Goal: Task Accomplishment & Management: Manage account settings

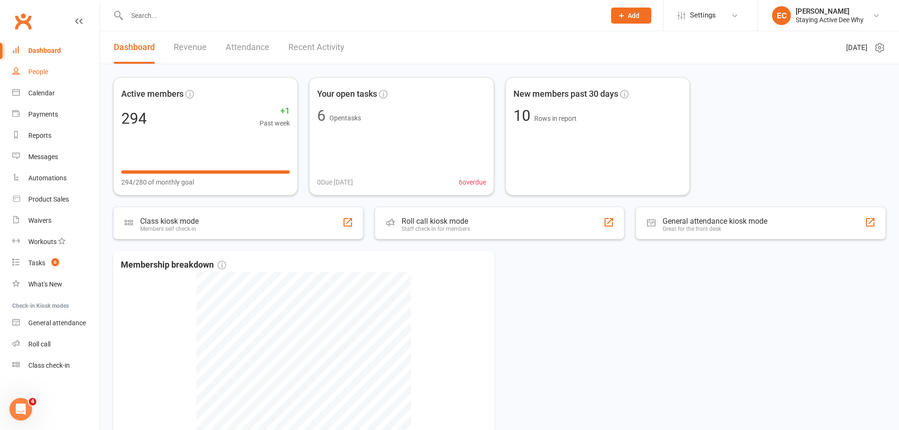
click at [50, 76] on link "People" at bounding box center [55, 71] width 87 height 21
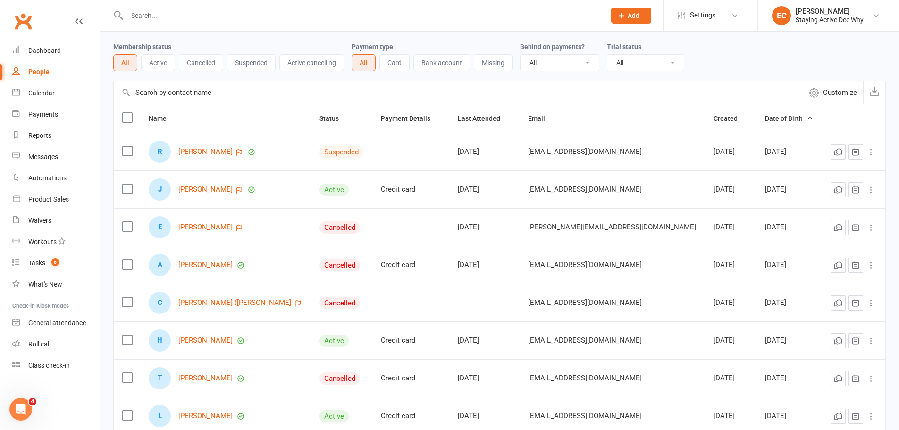
scroll to position [47, 0]
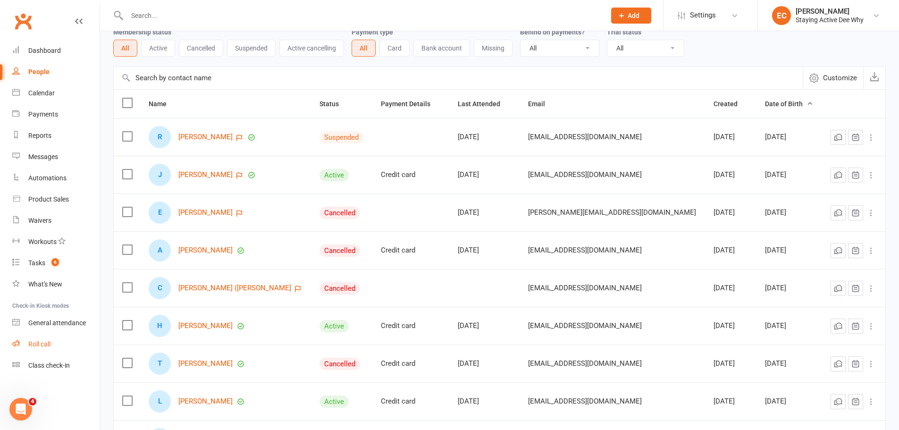
click at [50, 342] on div "Roll call" at bounding box center [39, 344] width 22 height 8
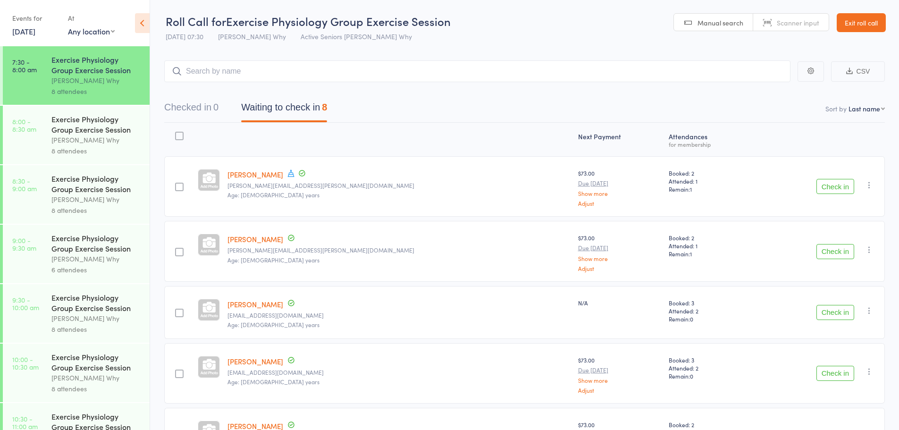
click at [194, 109] on button "Checked in 0" at bounding box center [191, 109] width 54 height 25
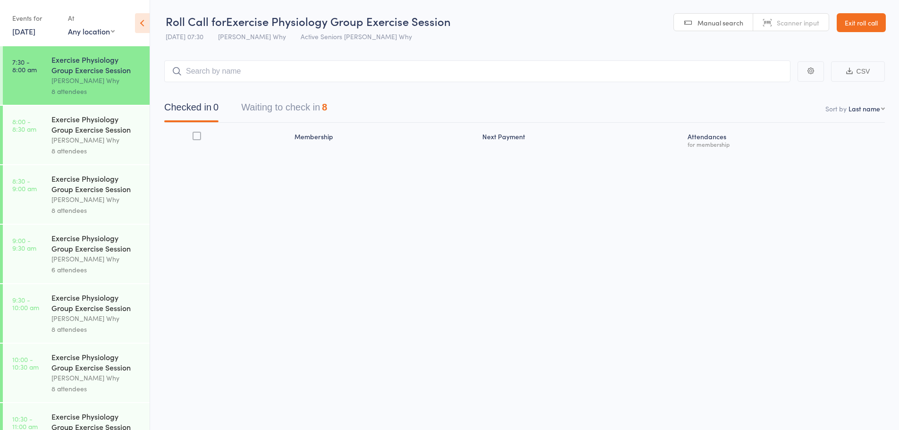
click at [301, 110] on button "Waiting to check in 8" at bounding box center [284, 109] width 86 height 25
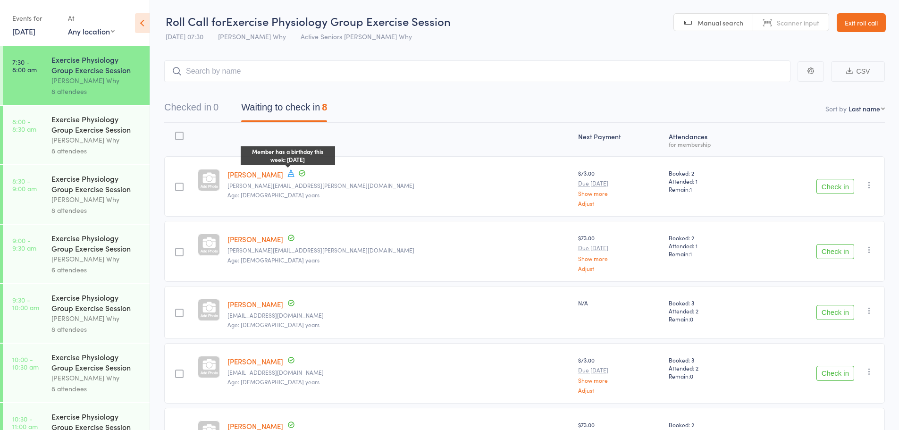
click at [294, 173] on icon at bounding box center [291, 173] width 7 height 7
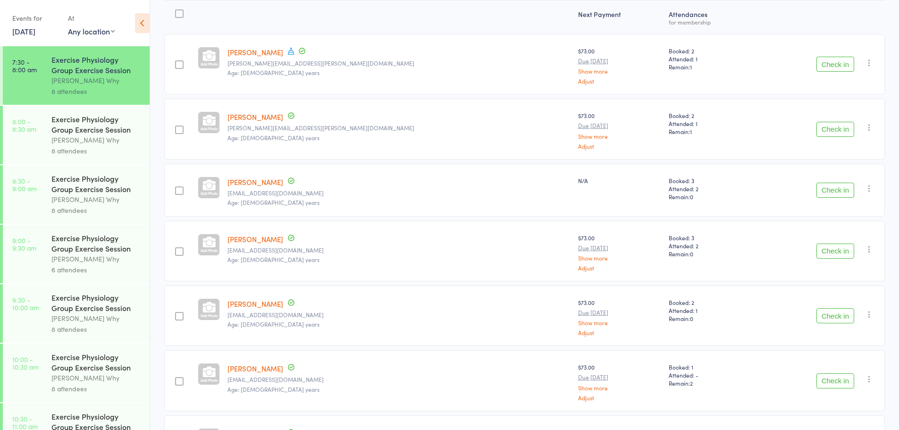
scroll to position [134, 0]
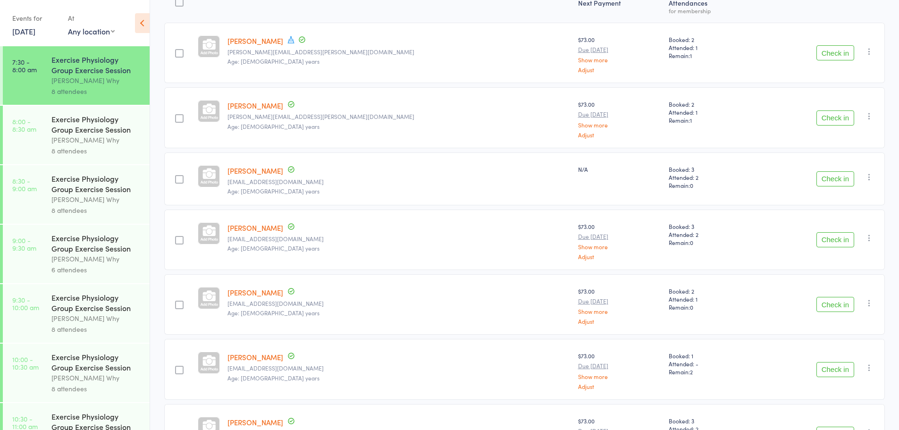
click at [823, 177] on button "Check in" at bounding box center [835, 178] width 38 height 15
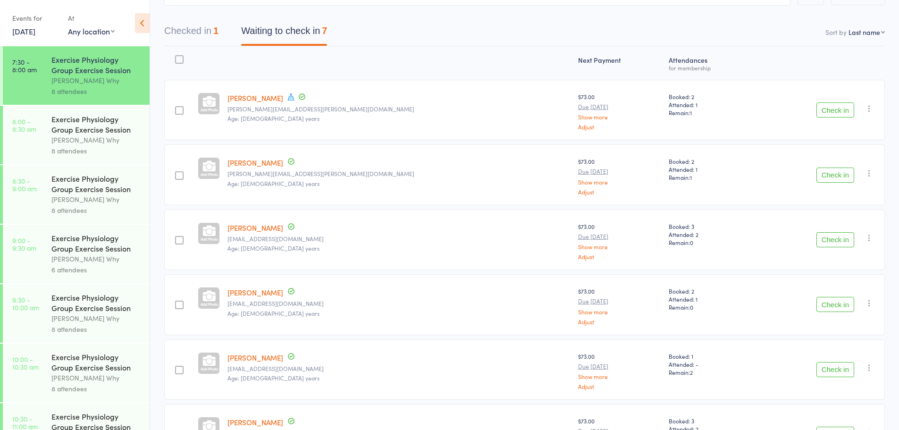
scroll to position [124, 0]
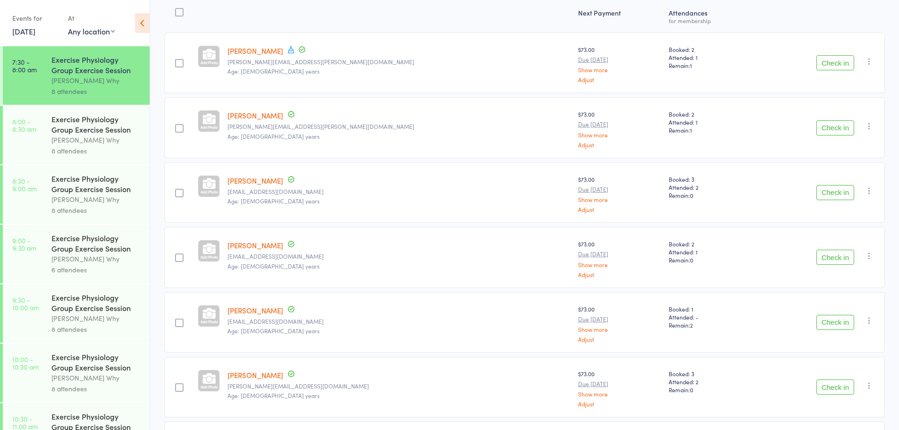
click at [839, 195] on button "Check in" at bounding box center [835, 192] width 38 height 15
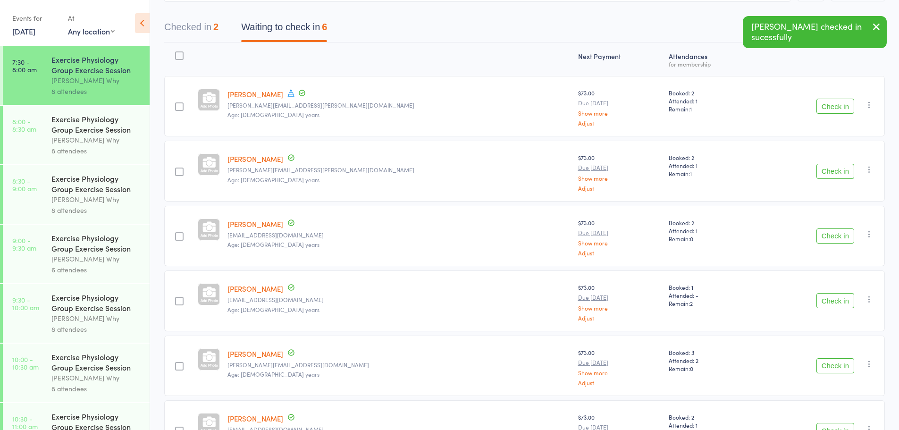
scroll to position [59, 0]
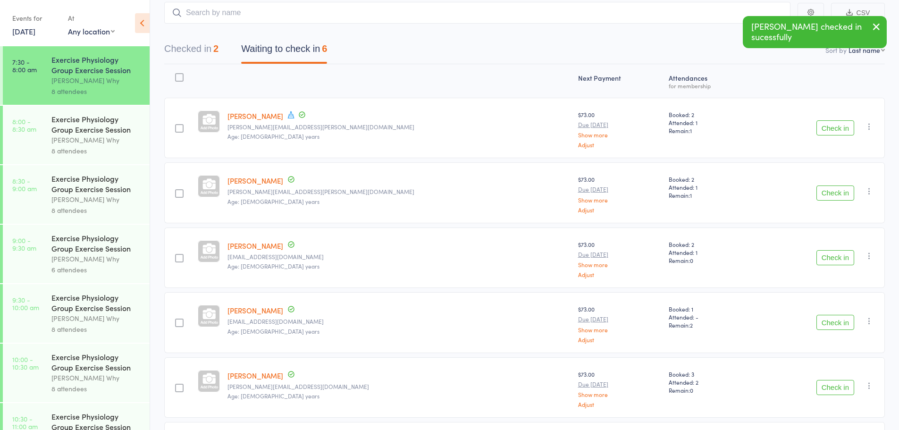
click at [184, 52] on button "Checked in 2" at bounding box center [191, 51] width 54 height 25
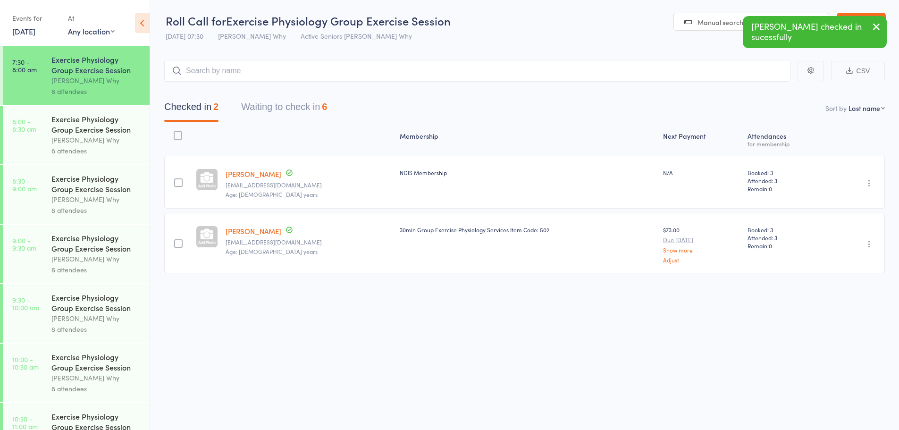
scroll to position [0, 0]
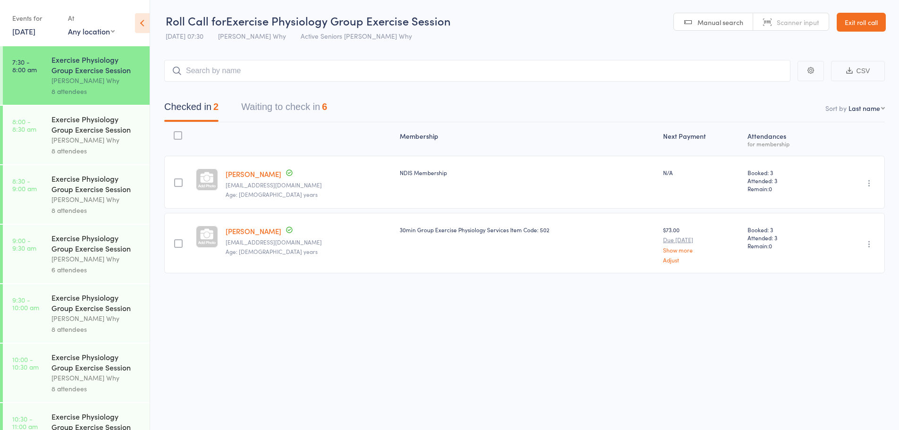
click at [260, 109] on button "Waiting to check in 6" at bounding box center [284, 109] width 86 height 25
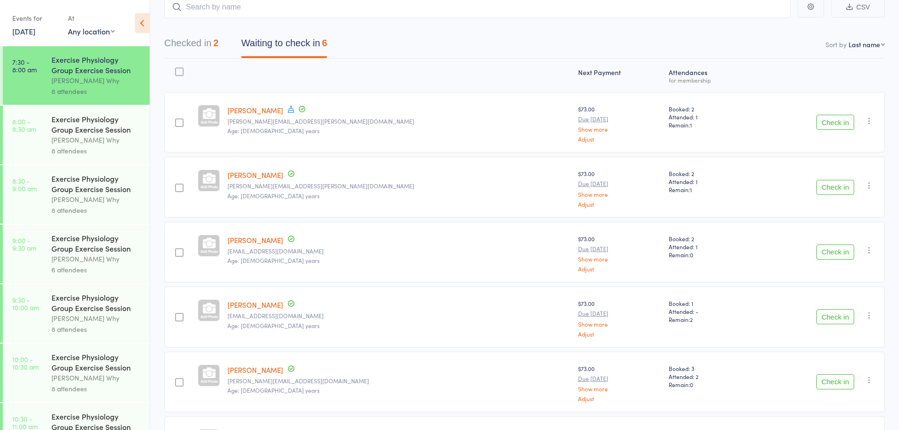
scroll to position [47, 0]
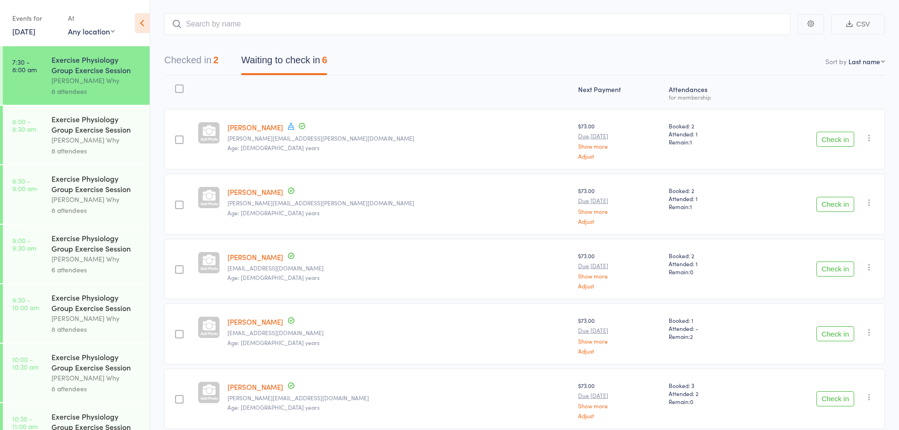
click at [831, 137] on button "Check in" at bounding box center [835, 139] width 38 height 15
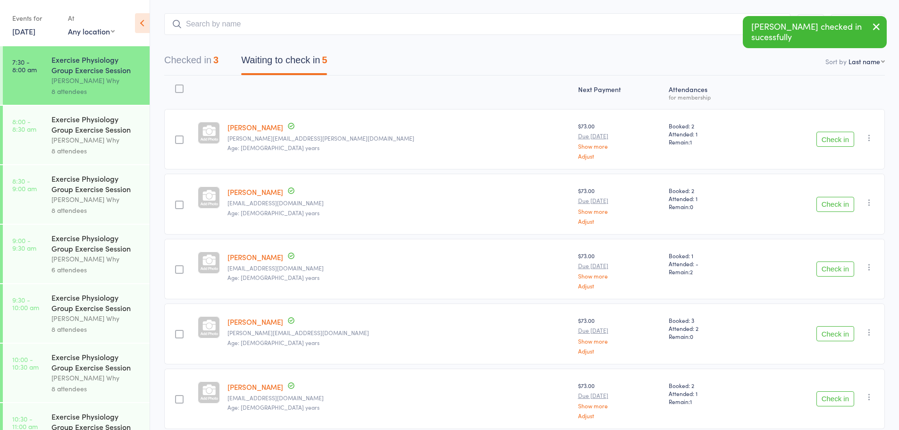
click at [840, 144] on button "Check in" at bounding box center [835, 139] width 38 height 15
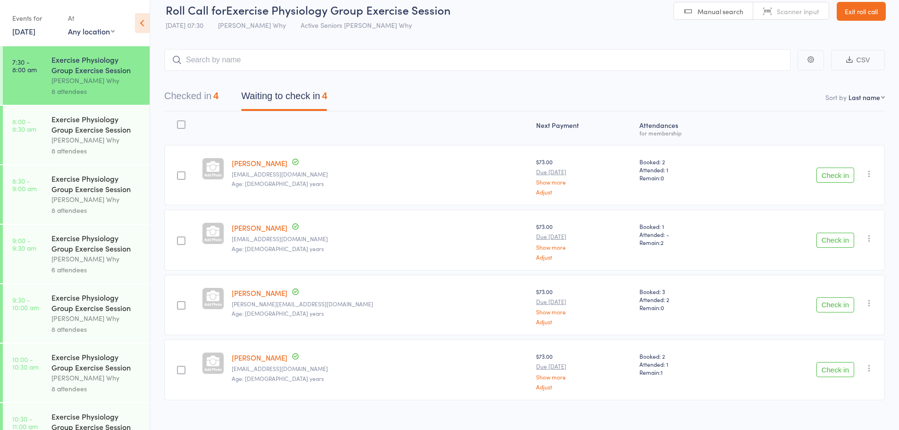
scroll to position [0, 0]
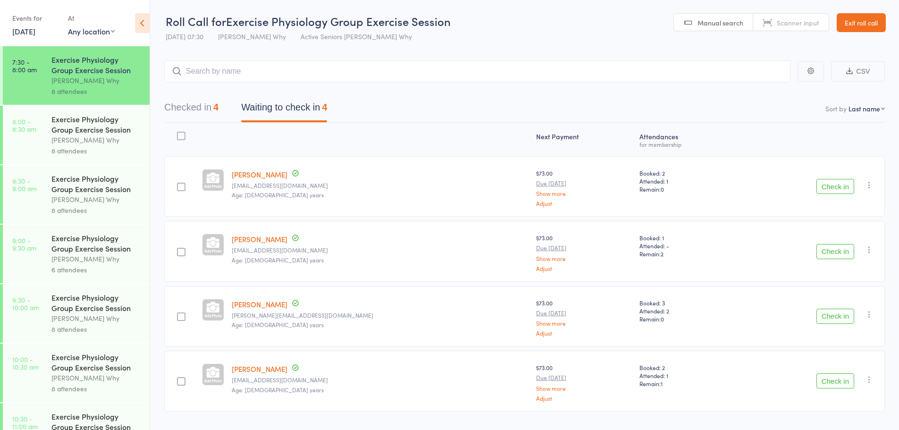
click at [215, 115] on button "Checked in 4" at bounding box center [191, 109] width 54 height 25
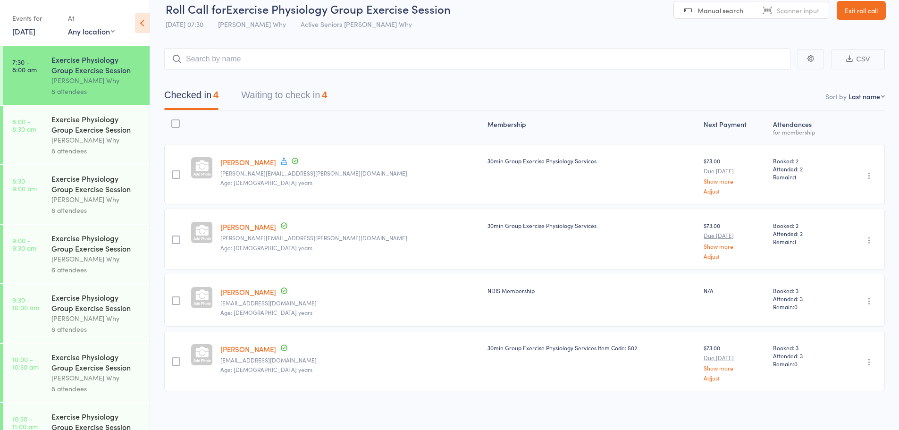
scroll to position [16, 0]
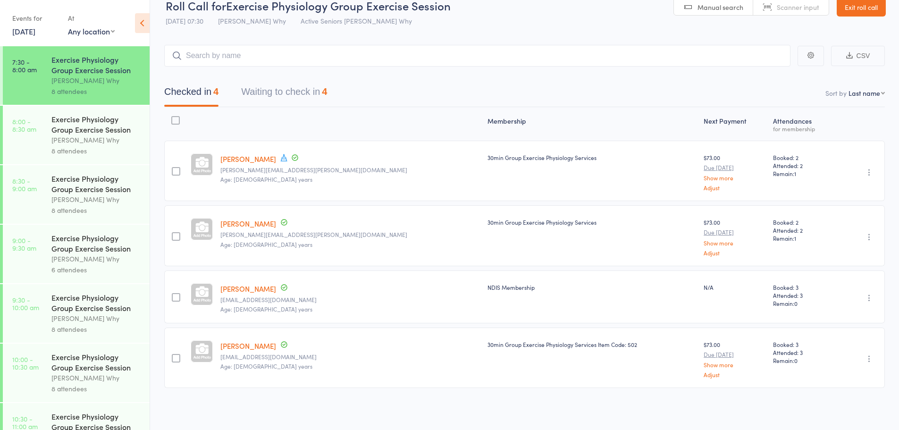
click at [297, 86] on button "Waiting to check in 4" at bounding box center [284, 94] width 86 height 25
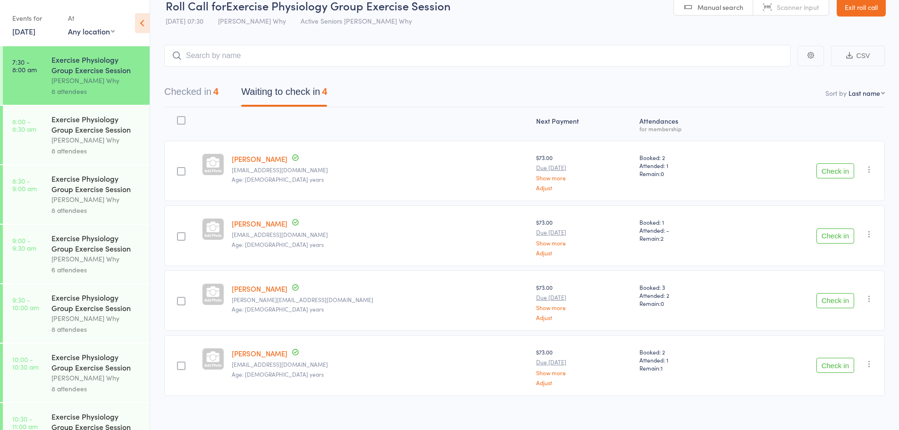
click at [831, 163] on button "Check in" at bounding box center [835, 170] width 38 height 15
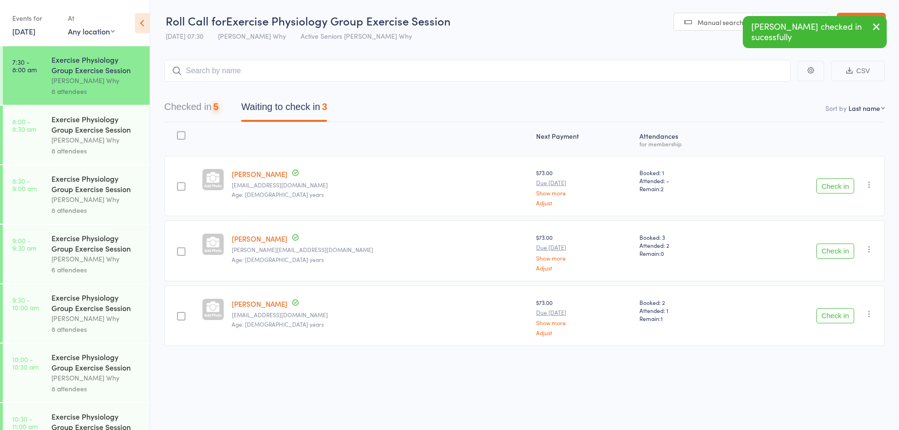
scroll to position [0, 0]
click at [833, 184] on button "Check in" at bounding box center [835, 185] width 38 height 15
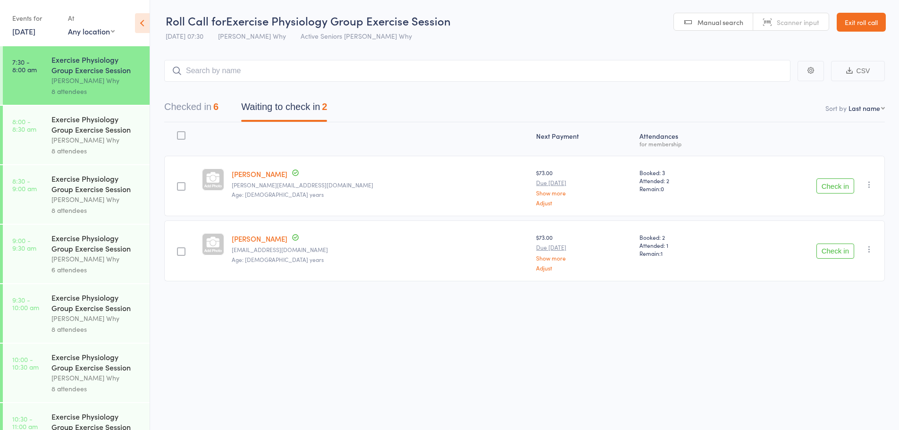
click at [832, 187] on button "Check in" at bounding box center [835, 185] width 38 height 15
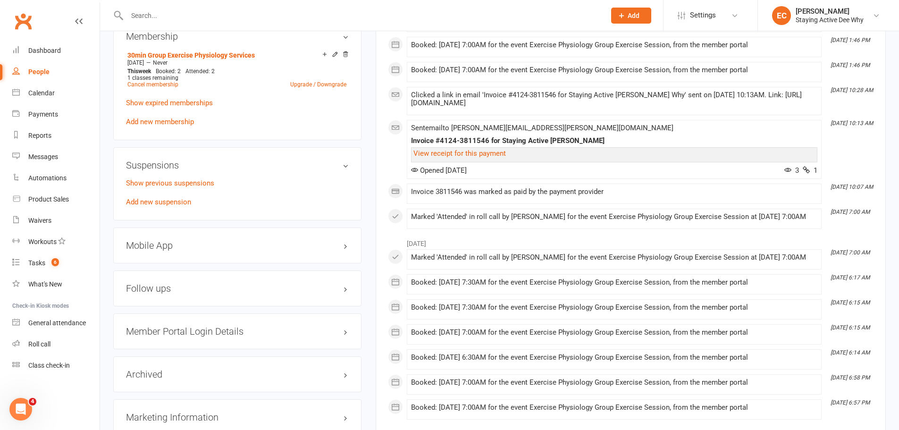
scroll to position [802, 0]
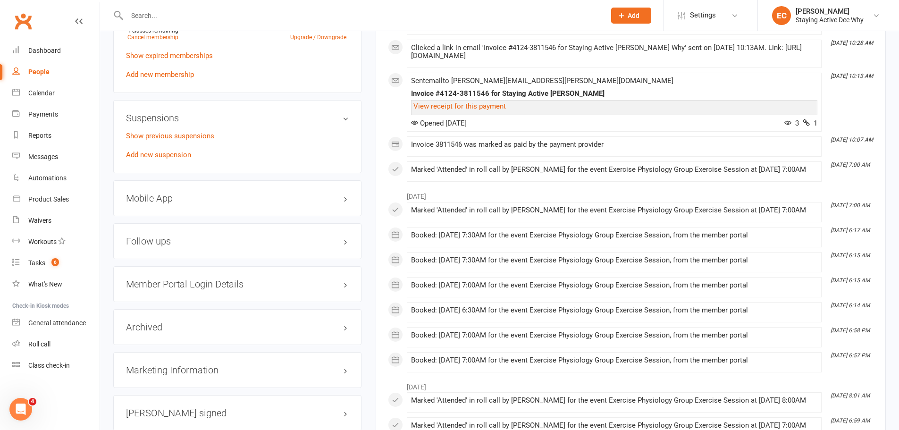
click at [216, 180] on div "Mobile App" at bounding box center [237, 198] width 248 height 36
click at [215, 193] on h3 "Mobile App" at bounding box center [237, 198] width 223 height 10
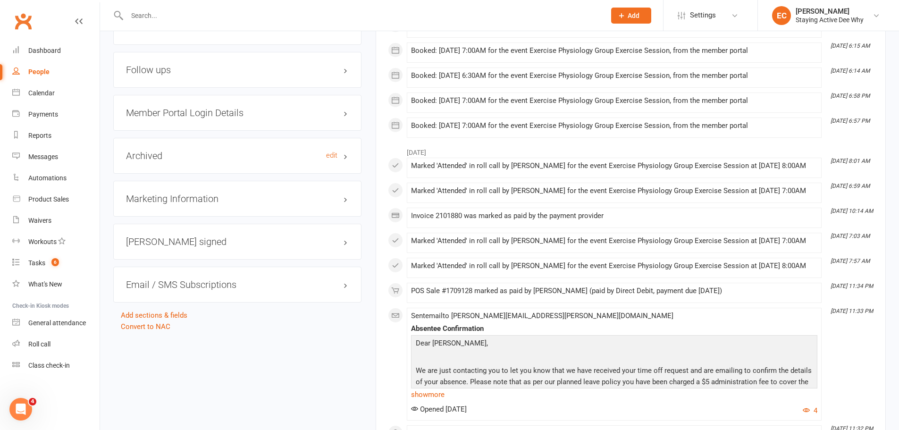
scroll to position [944, 0]
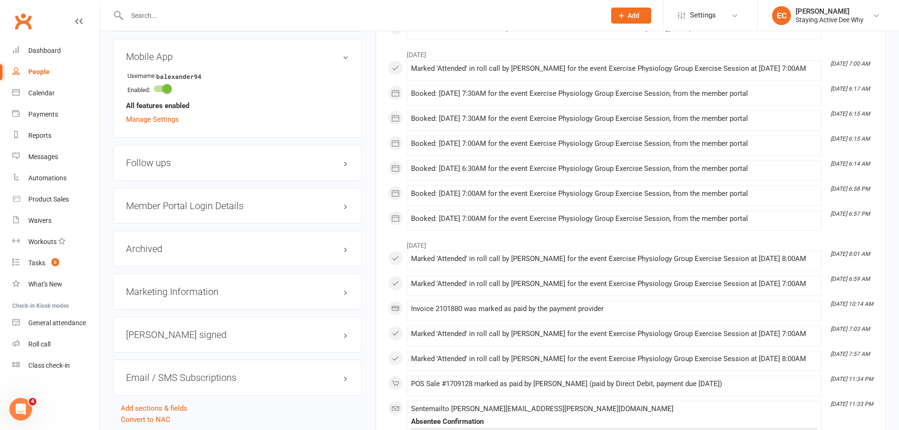
click at [320, 376] on div "Email / SMS Subscriptions edit" at bounding box center [237, 378] width 248 height 36
click at [344, 373] on h3 "Email / SMS Subscriptions edit" at bounding box center [237, 377] width 223 height 10
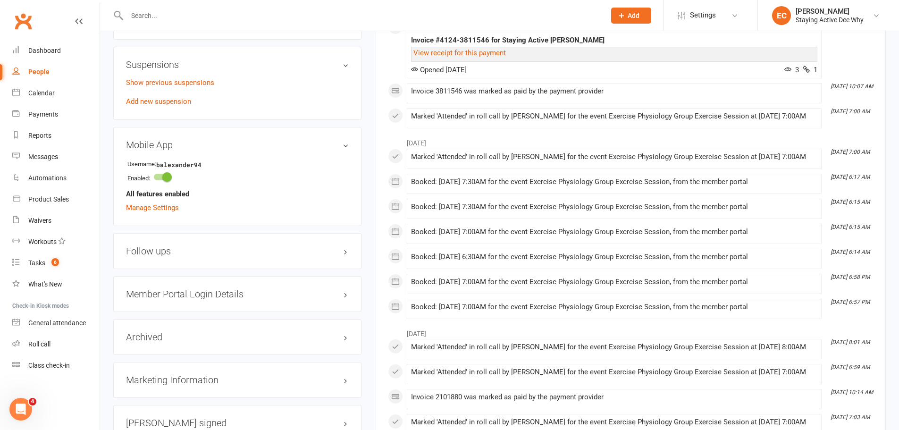
scroll to position [849, 0]
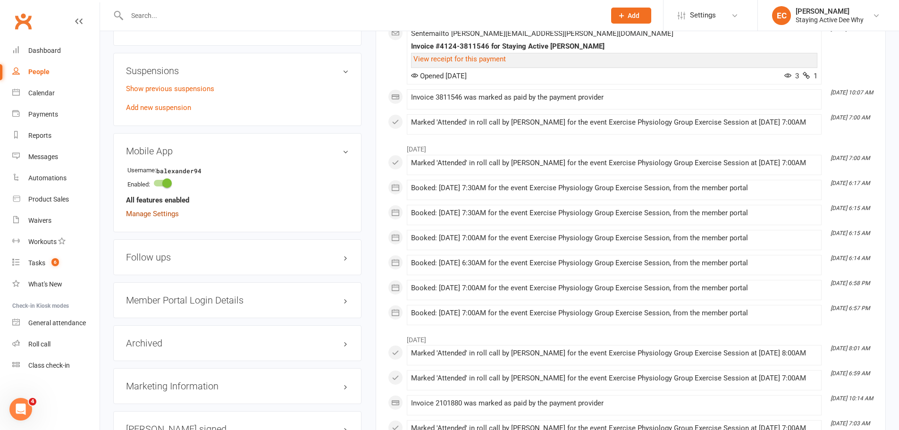
click at [163, 210] on link "Manage Settings" at bounding box center [152, 214] width 53 height 8
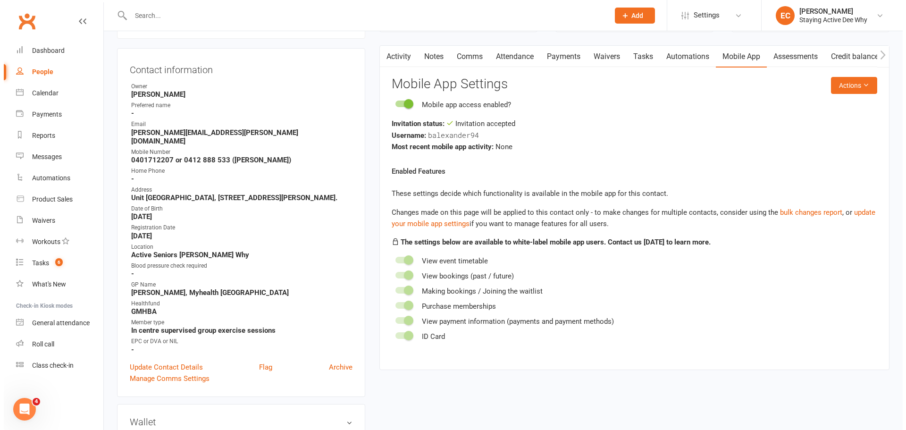
scroll to position [81, 0]
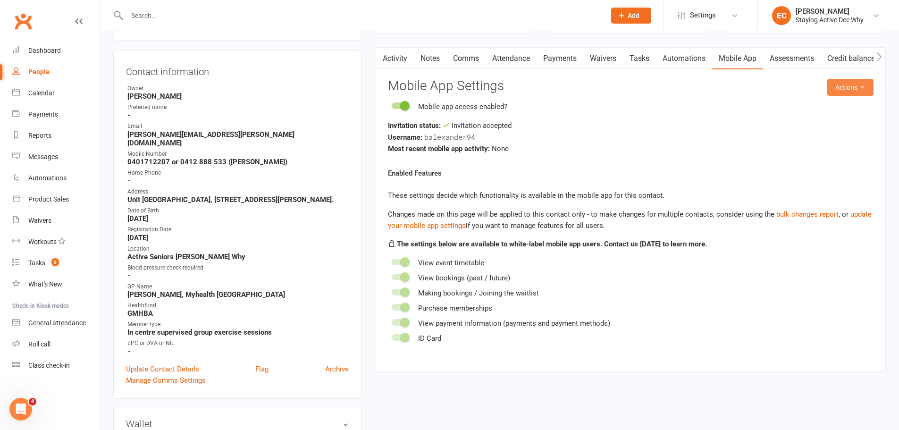
click at [849, 89] on button "Actions" at bounding box center [850, 87] width 46 height 17
click at [822, 114] on link "Send invitation email" at bounding box center [819, 108] width 93 height 19
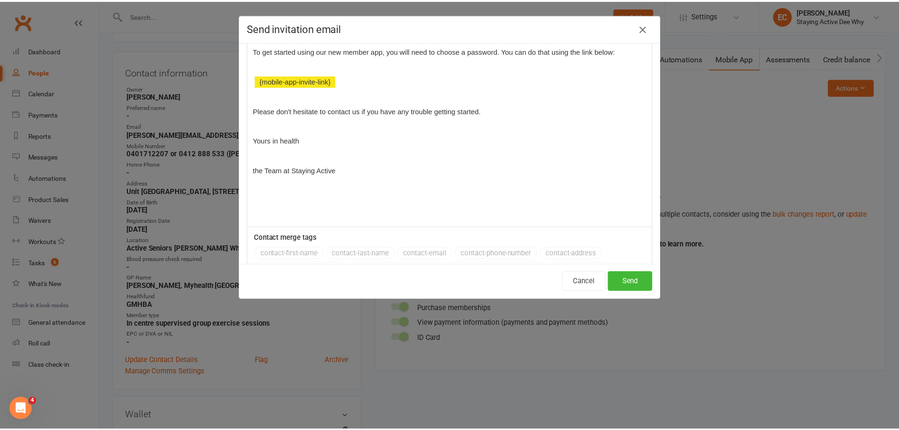
scroll to position [142, 0]
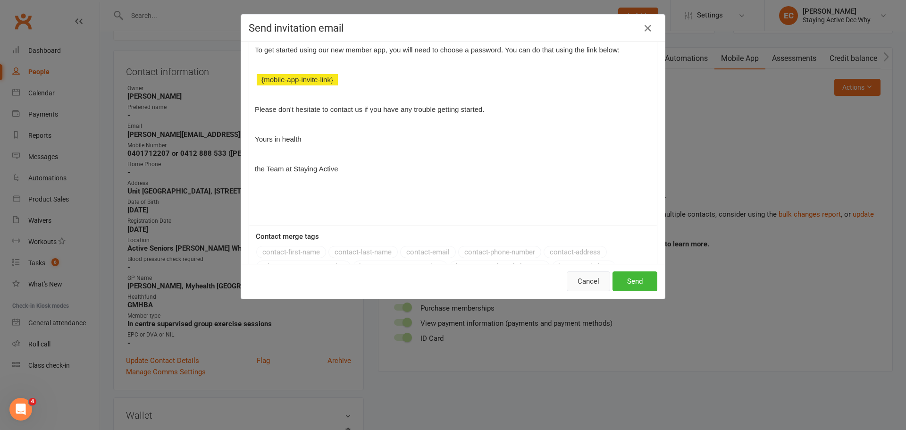
click at [580, 284] on button "Cancel" at bounding box center [588, 281] width 43 height 20
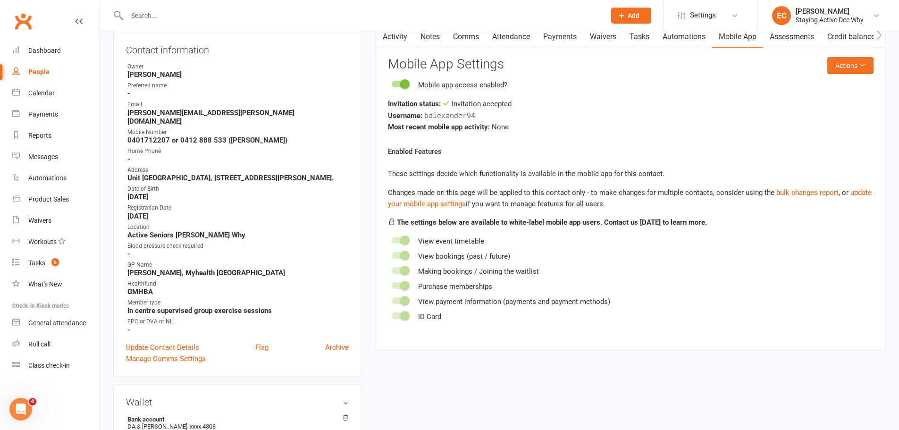
scroll to position [189, 0]
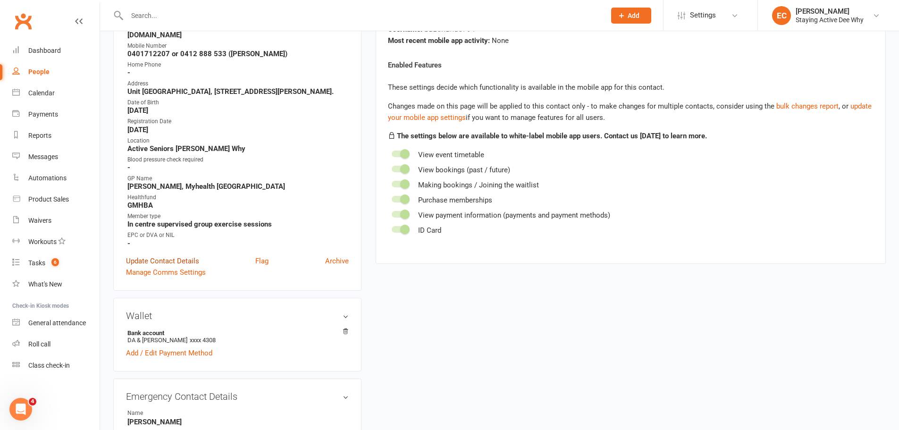
click at [170, 255] on link "Update Contact Details" at bounding box center [162, 260] width 73 height 11
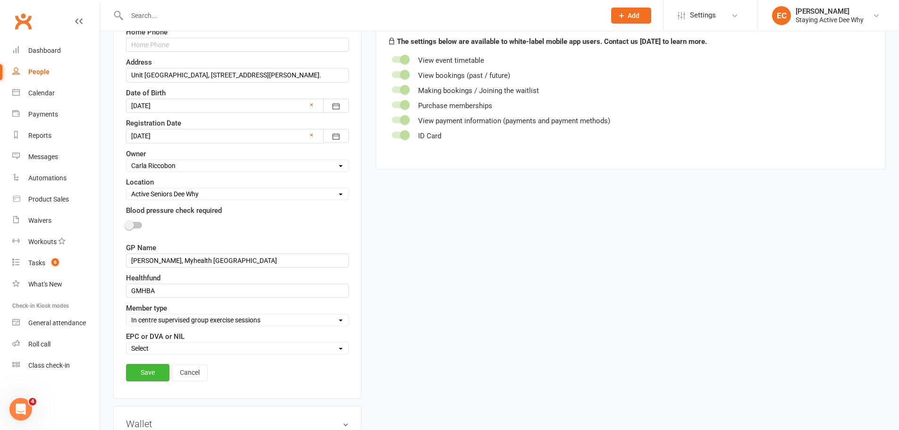
scroll to position [378, 0]
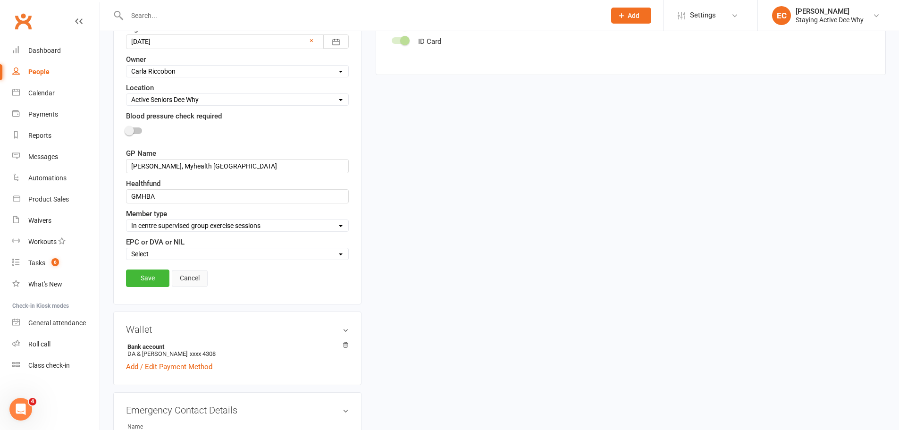
click at [194, 282] on link "Cancel" at bounding box center [190, 278] width 36 height 17
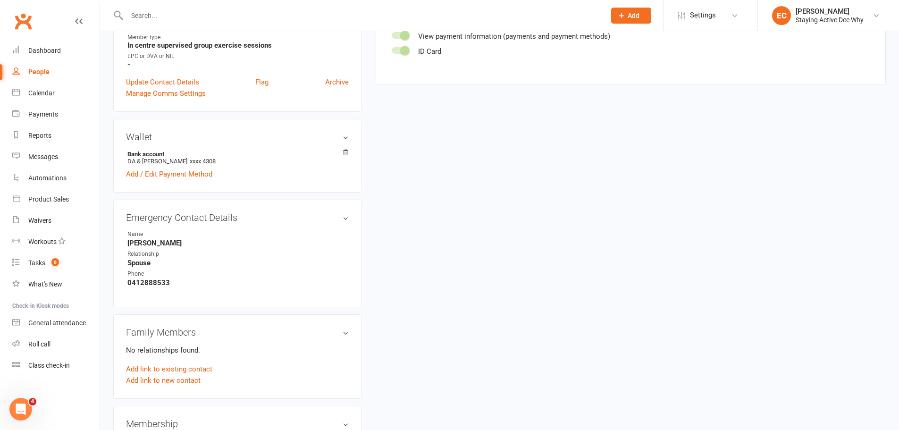
scroll to position [330, 0]
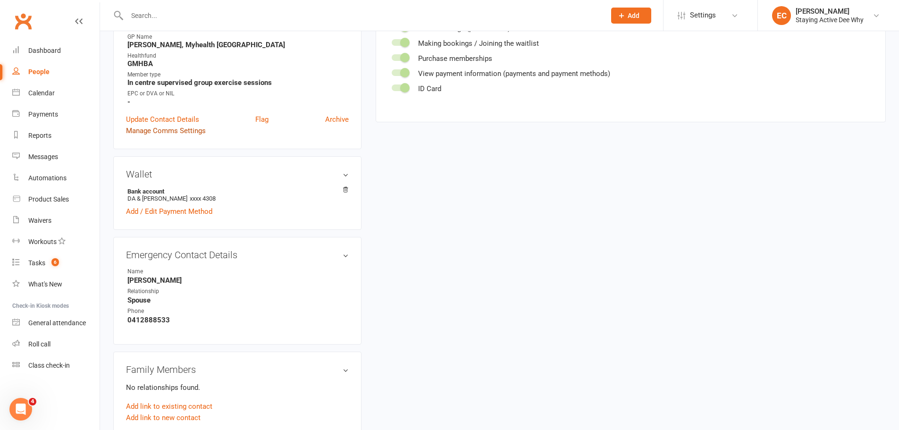
click at [185, 125] on link "Manage Comms Settings" at bounding box center [166, 130] width 80 height 11
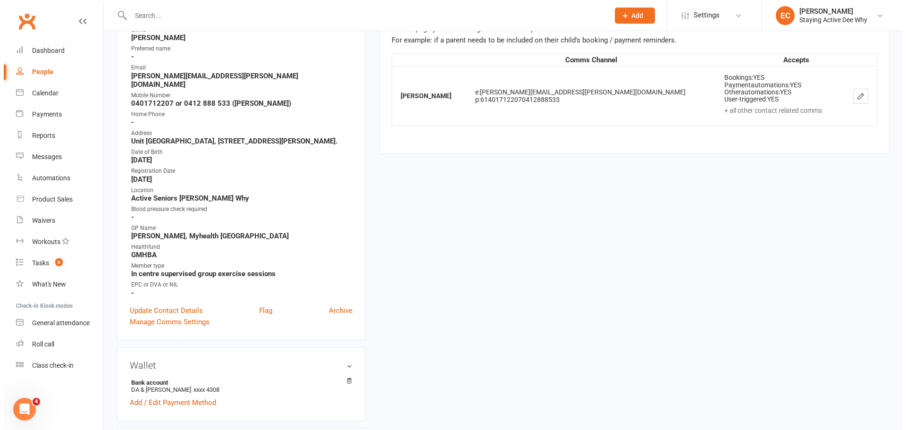
scroll to position [34, 0]
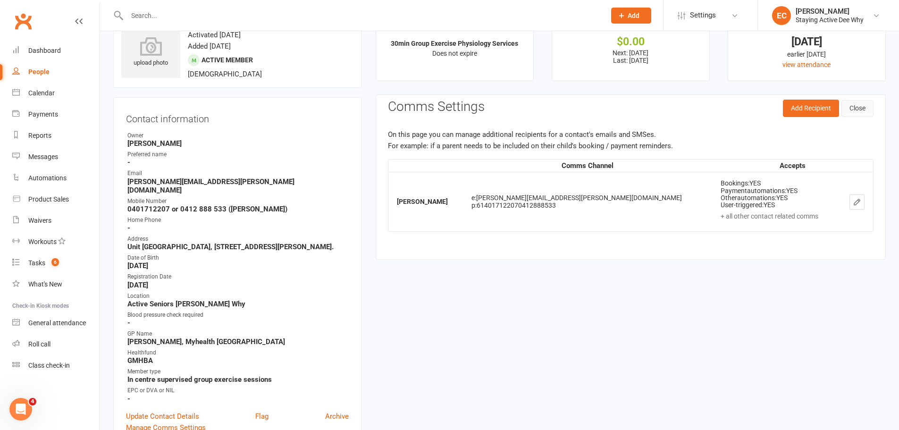
click at [850, 111] on button "Close" at bounding box center [857, 108] width 32 height 17
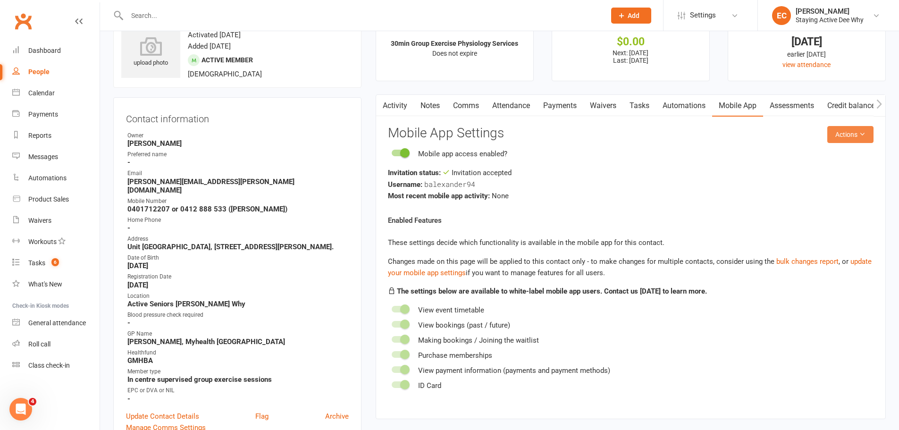
click at [840, 134] on button "Actions" at bounding box center [850, 134] width 46 height 17
click at [827, 173] on link "Send invitation SMS" at bounding box center [819, 174] width 93 height 19
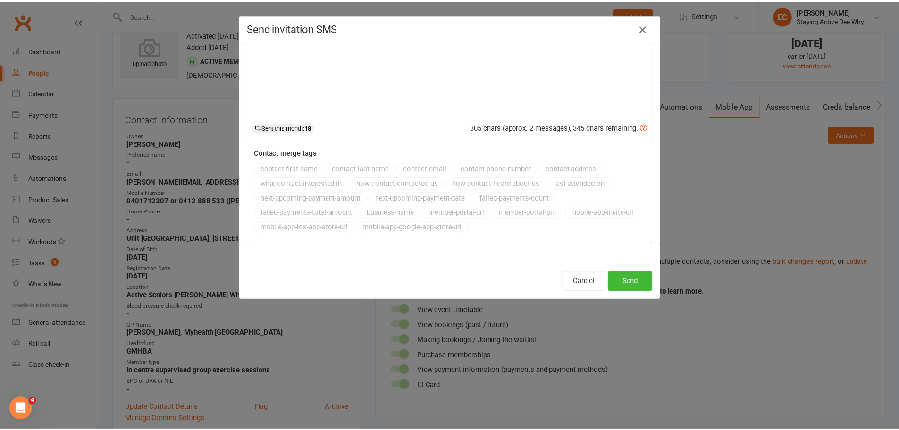
scroll to position [0, 0]
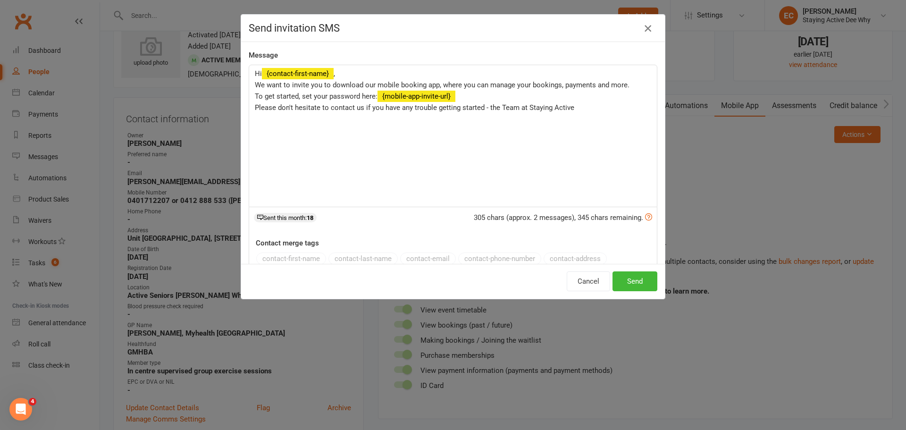
click at [647, 30] on icon "button" at bounding box center [647, 28] width 11 height 11
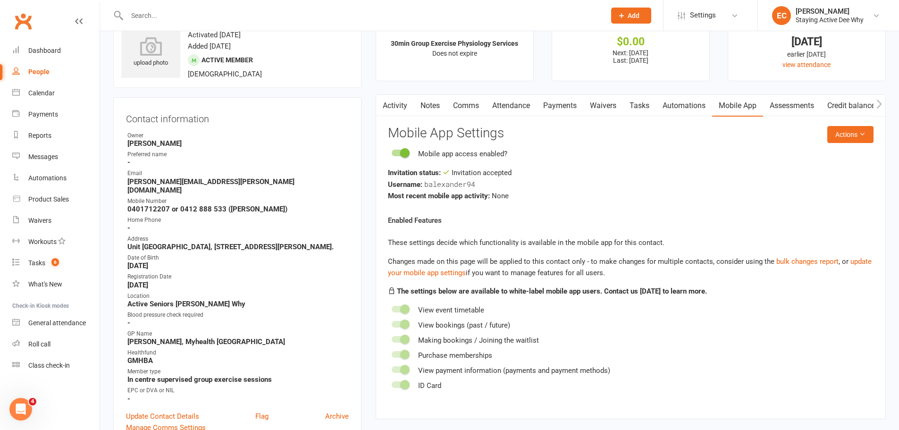
click at [450, 109] on link "Comms" at bounding box center [465, 106] width 39 height 22
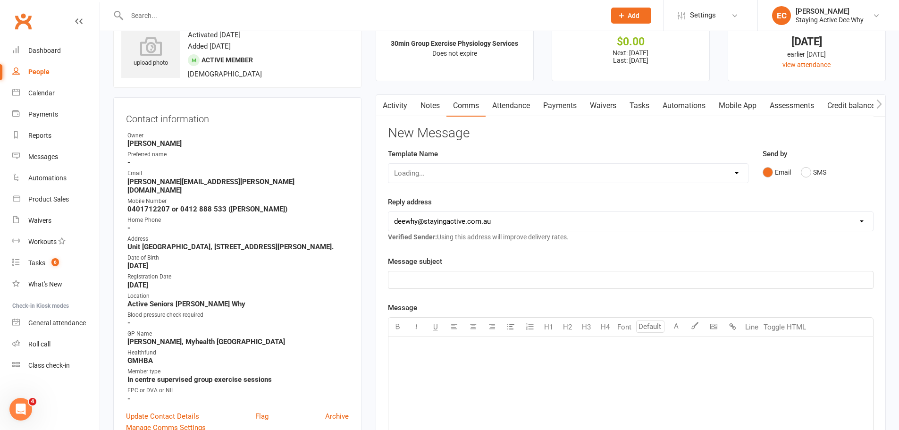
click at [427, 109] on link "Notes" at bounding box center [430, 106] width 33 height 22
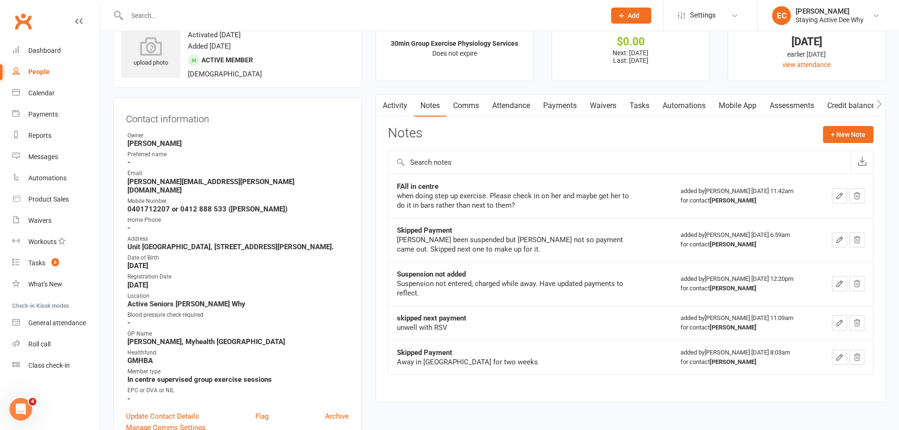
click at [396, 109] on link "Activity" at bounding box center [395, 106] width 38 height 22
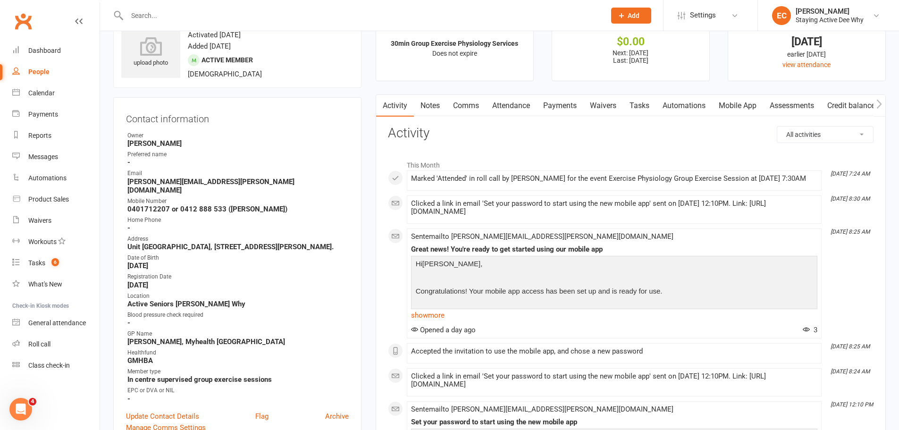
click at [427, 109] on link "Notes" at bounding box center [430, 106] width 33 height 22
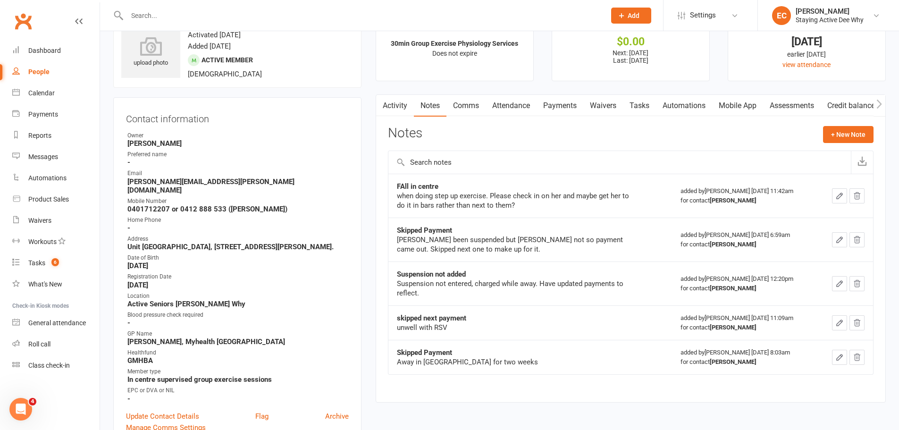
click at [400, 108] on link "Activity" at bounding box center [395, 106] width 38 height 22
